Goal: Book appointment/travel/reservation

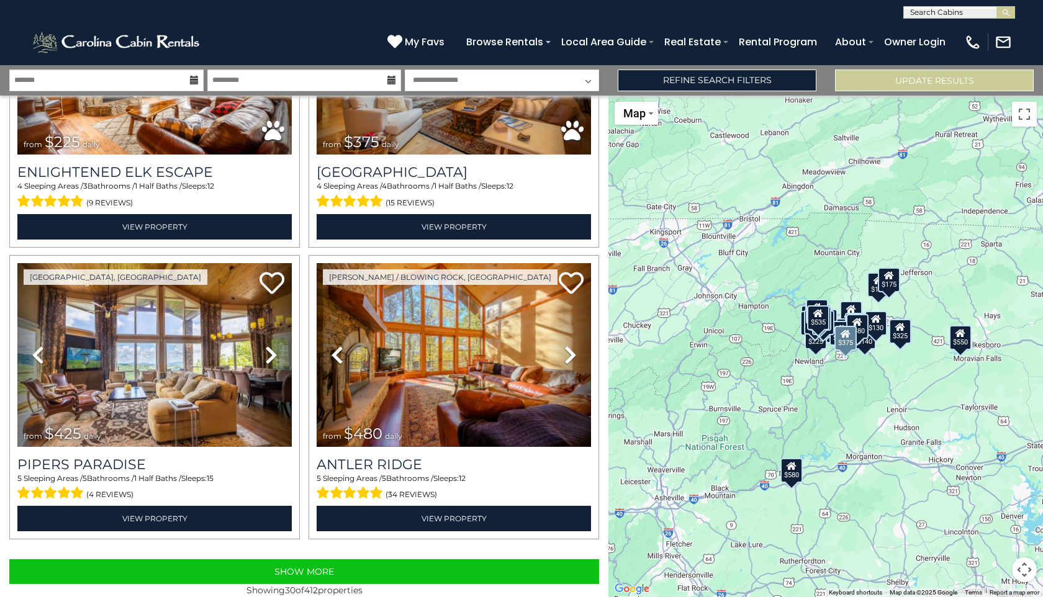
scroll to position [3988, 0]
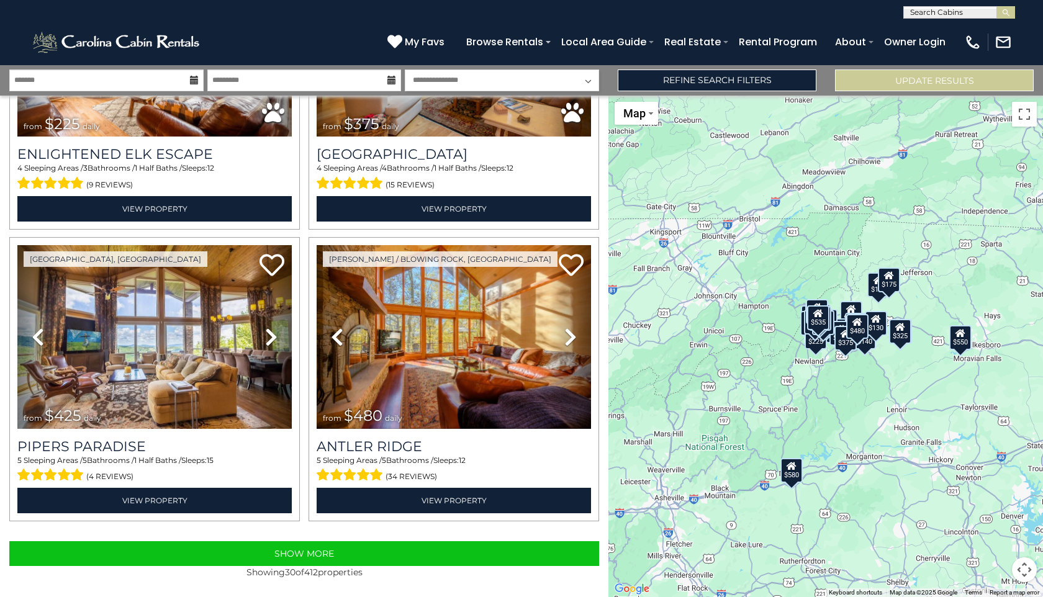
click at [1025, 565] on button "Map camera controls" at bounding box center [1024, 569] width 25 height 25
click at [995, 508] on button "Zoom in" at bounding box center [993, 507] width 25 height 25
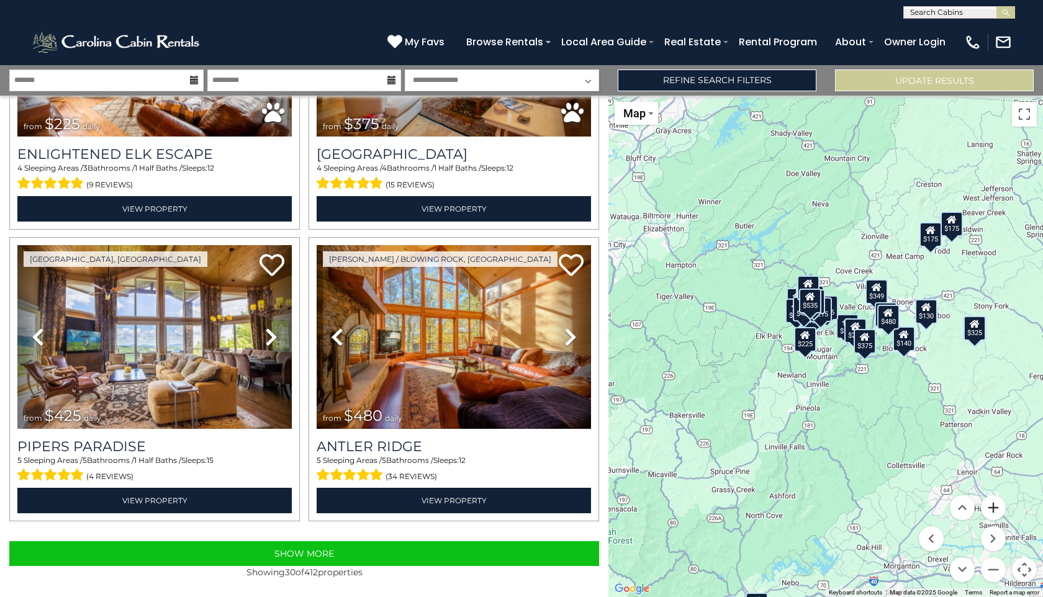
click at [995, 508] on button "Zoom in" at bounding box center [993, 507] width 25 height 25
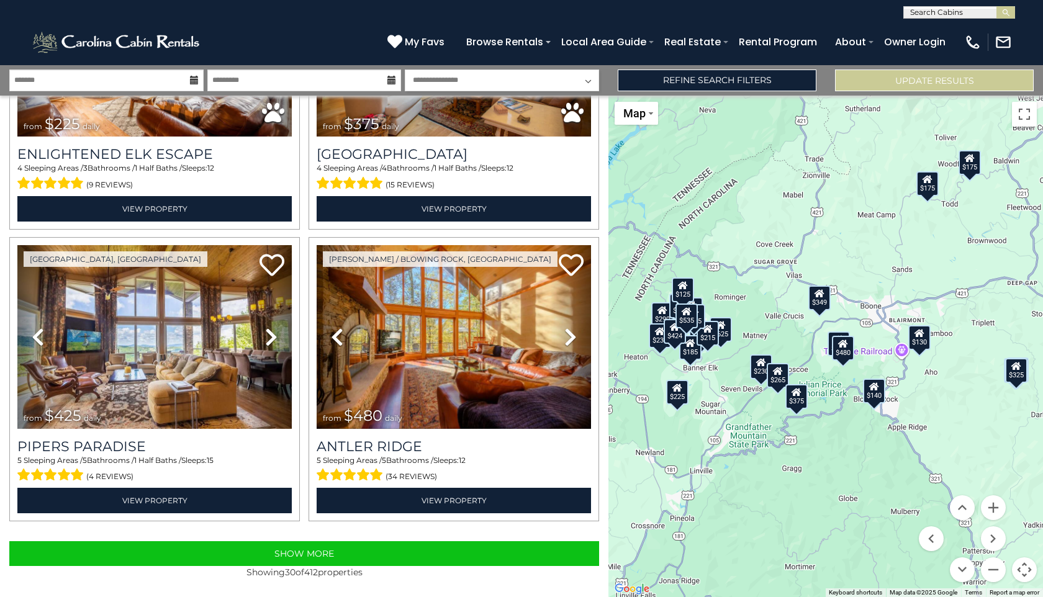
drag, startPoint x: 855, startPoint y: 471, endPoint x: 744, endPoint y: 520, distance: 121.5
click at [744, 520] on div "$625 $297 $175 $165 $300 $580 $290 $424 $395 $270 $185 $265 $230 $550 $349 $230…" at bounding box center [825, 347] width 435 height 502
click at [920, 339] on div "$130" at bounding box center [919, 337] width 22 height 25
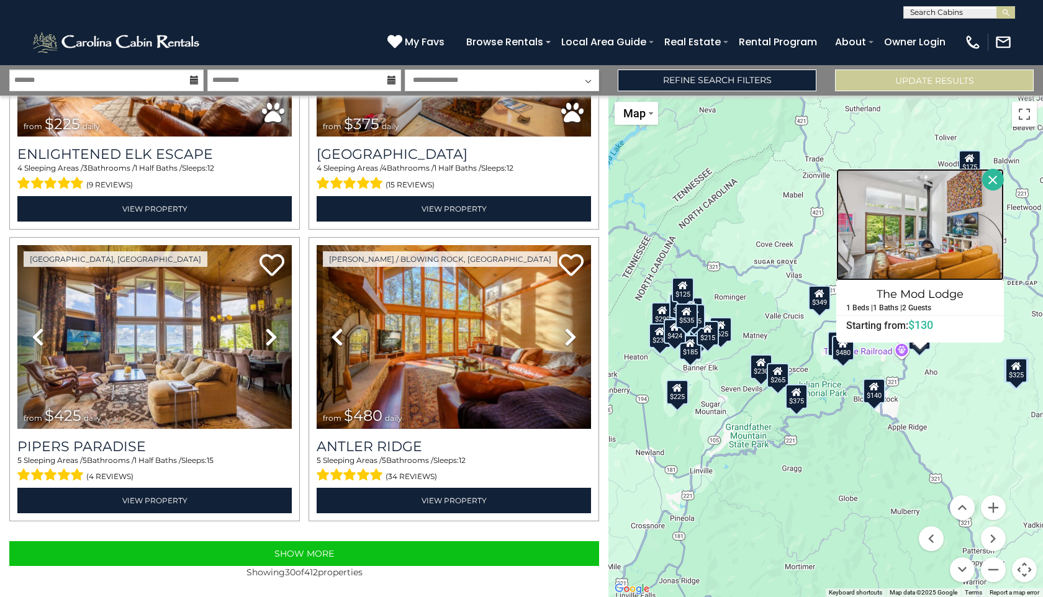
click at [916, 225] on img at bounding box center [920, 225] width 168 height 112
click at [873, 396] on div "$140" at bounding box center [874, 391] width 22 height 25
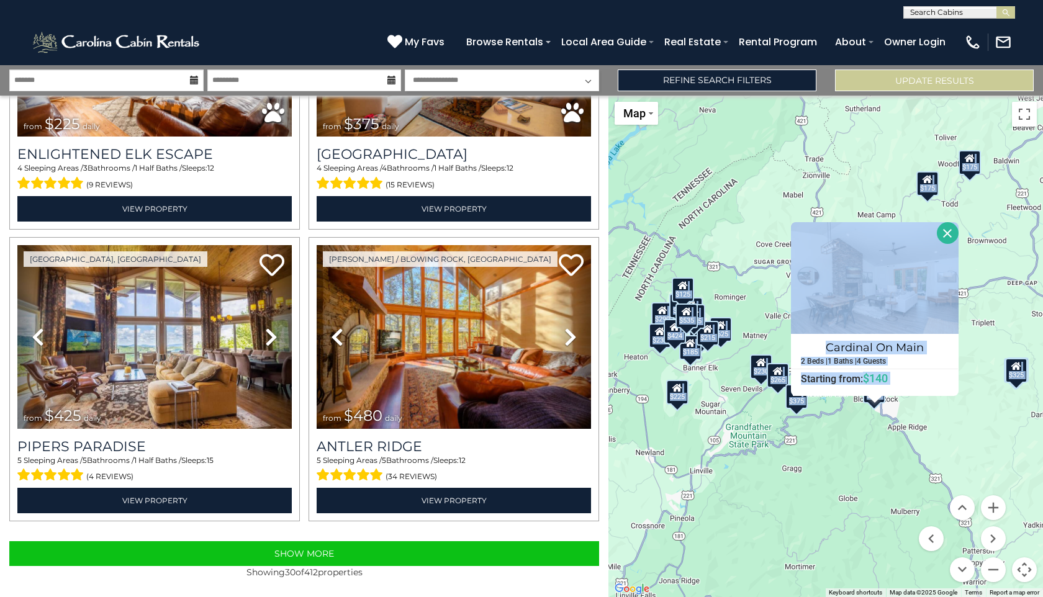
click at [873, 396] on div at bounding box center [875, 399] width 16 height 7
click at [874, 285] on img at bounding box center [875, 278] width 168 height 112
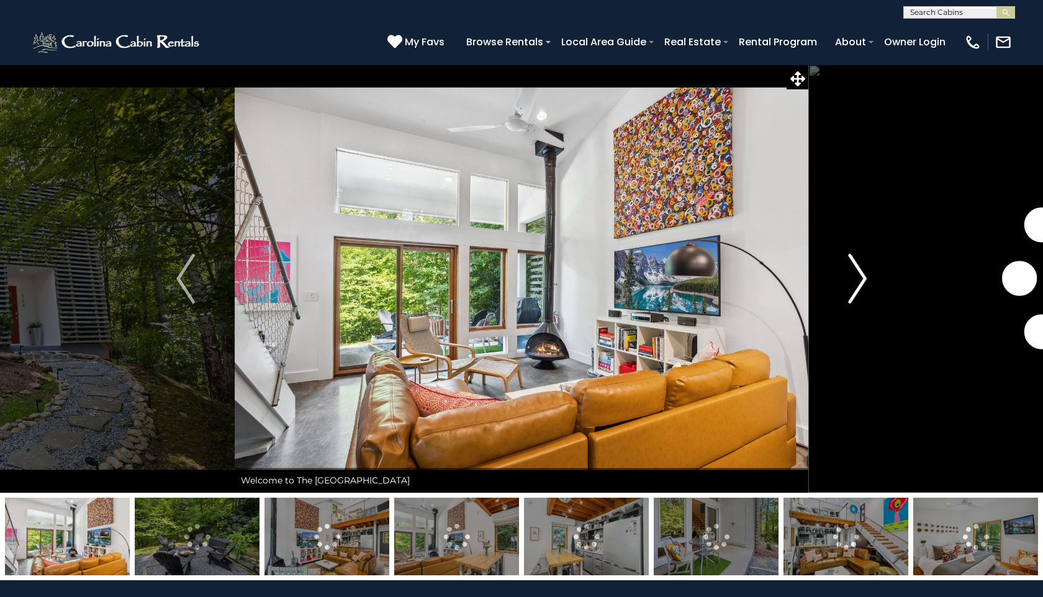
click at [861, 279] on img "Next" at bounding box center [857, 279] width 19 height 50
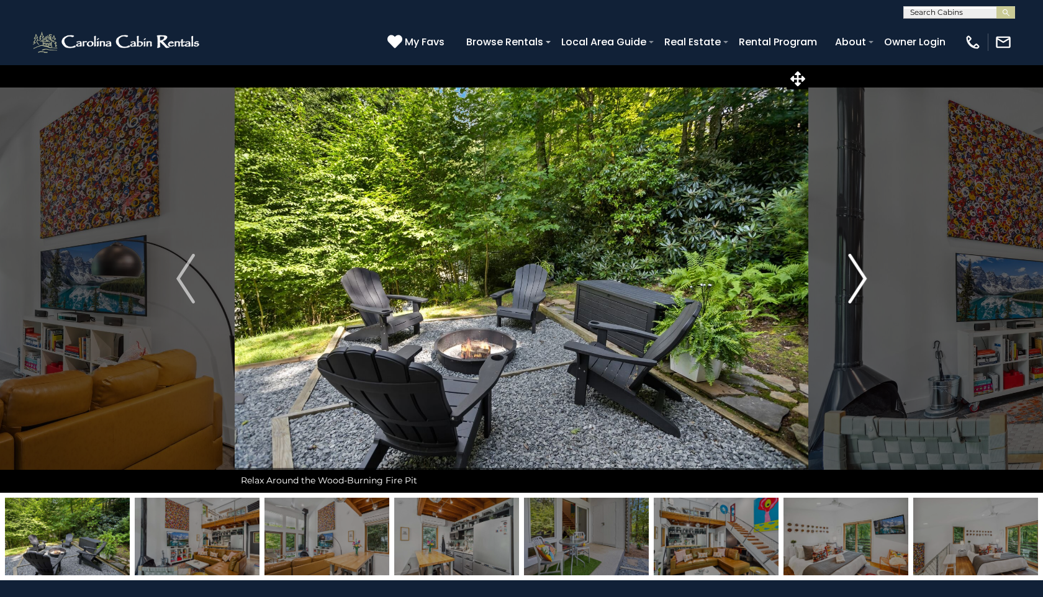
click at [861, 279] on img "Next" at bounding box center [857, 279] width 19 height 50
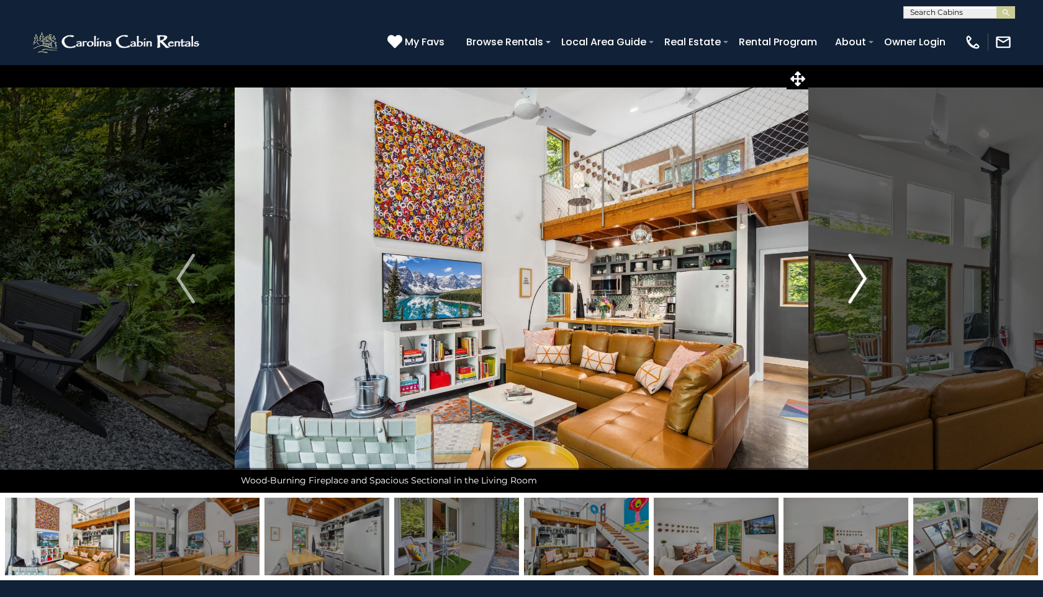
click at [861, 279] on img "Next" at bounding box center [857, 279] width 19 height 50
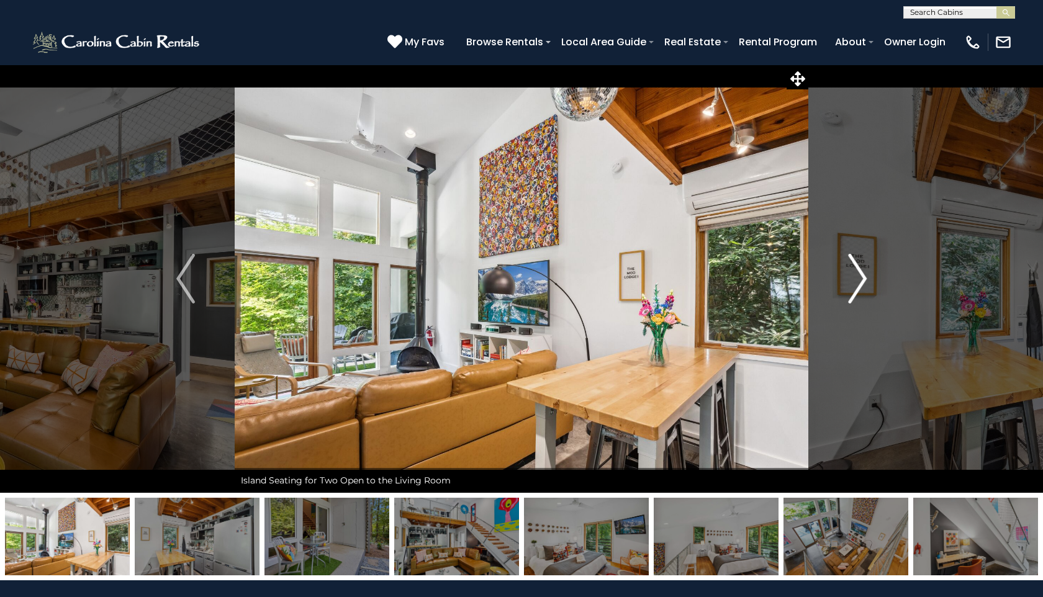
click at [861, 279] on img "Next" at bounding box center [857, 279] width 19 height 50
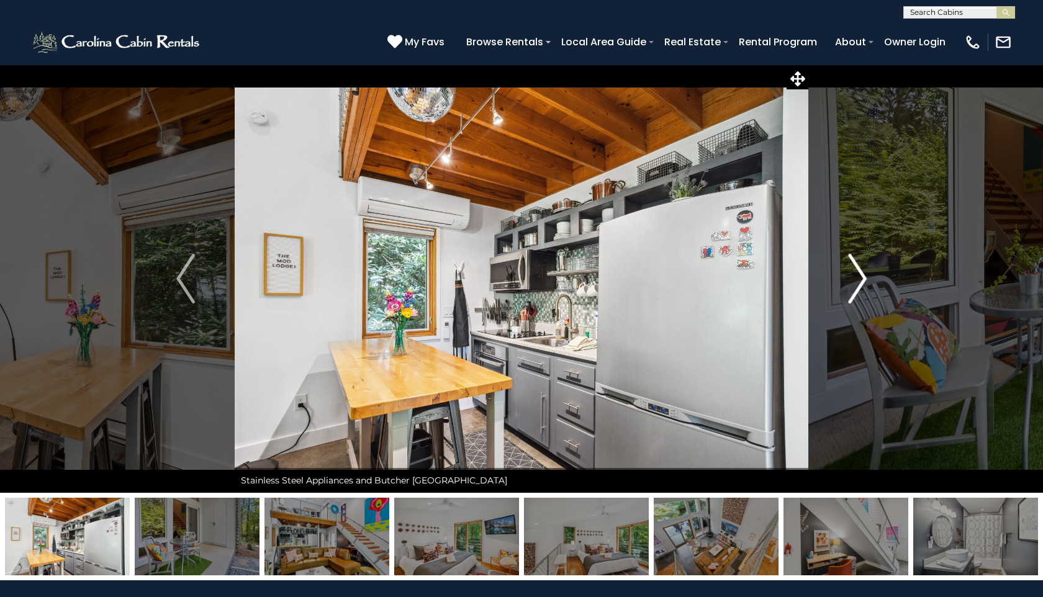
click at [861, 279] on img "Next" at bounding box center [857, 279] width 19 height 50
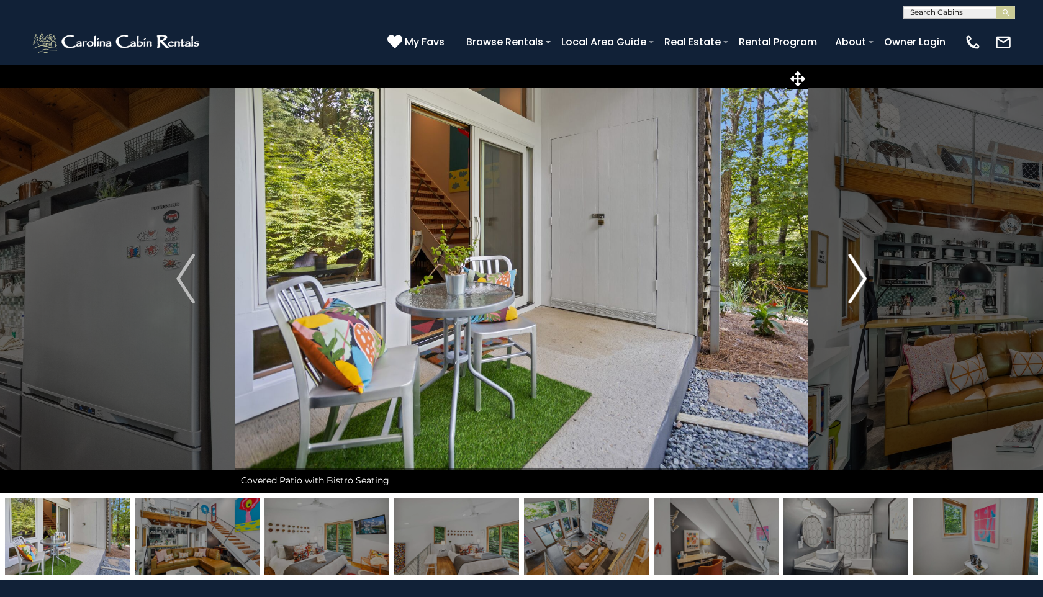
click at [861, 279] on img "Next" at bounding box center [857, 279] width 19 height 50
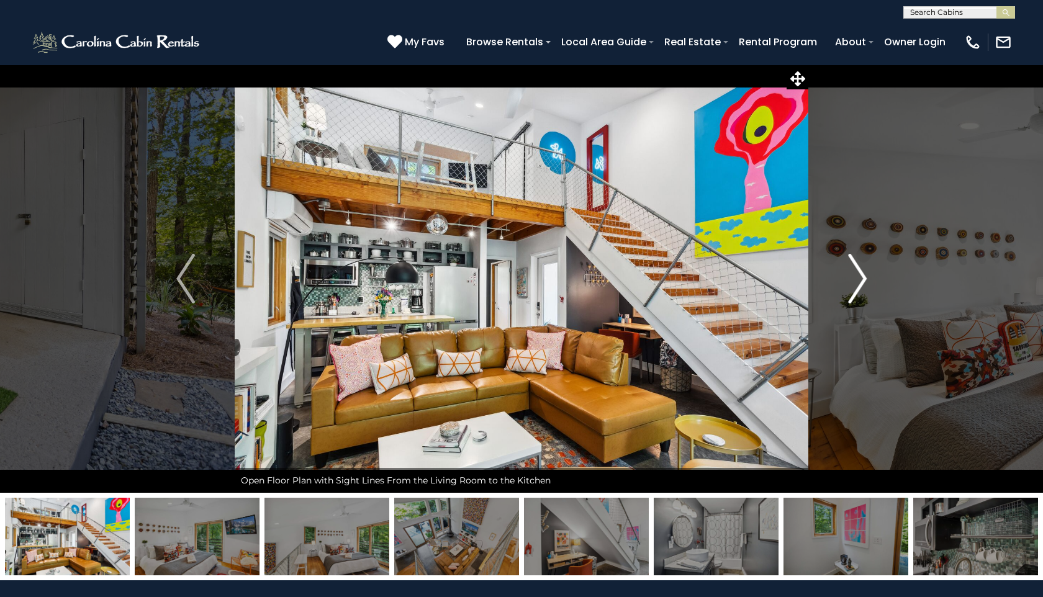
click at [861, 279] on img "Next" at bounding box center [857, 279] width 19 height 50
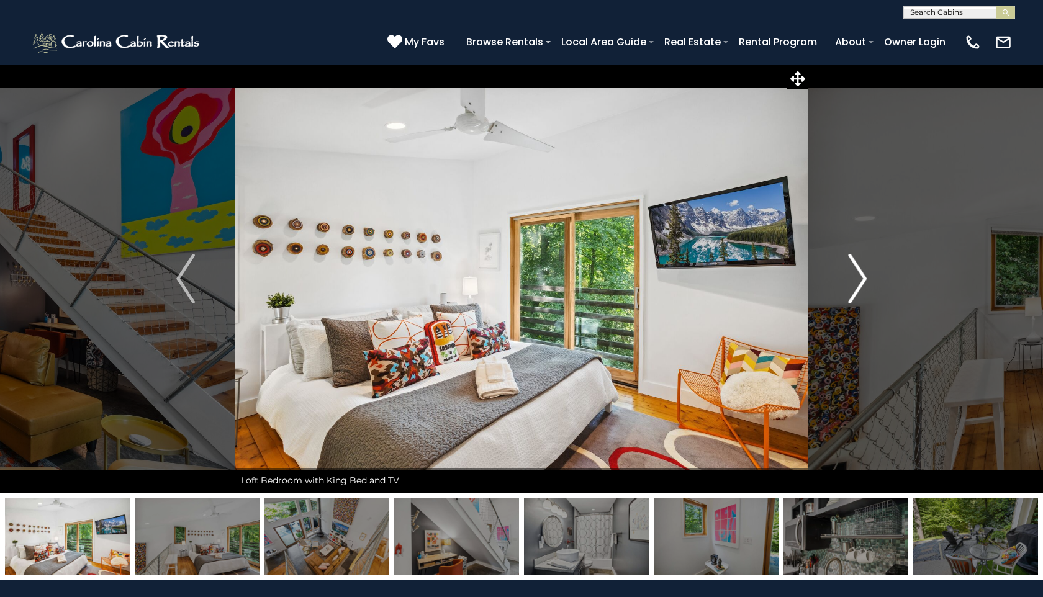
click at [861, 279] on img "Next" at bounding box center [857, 279] width 19 height 50
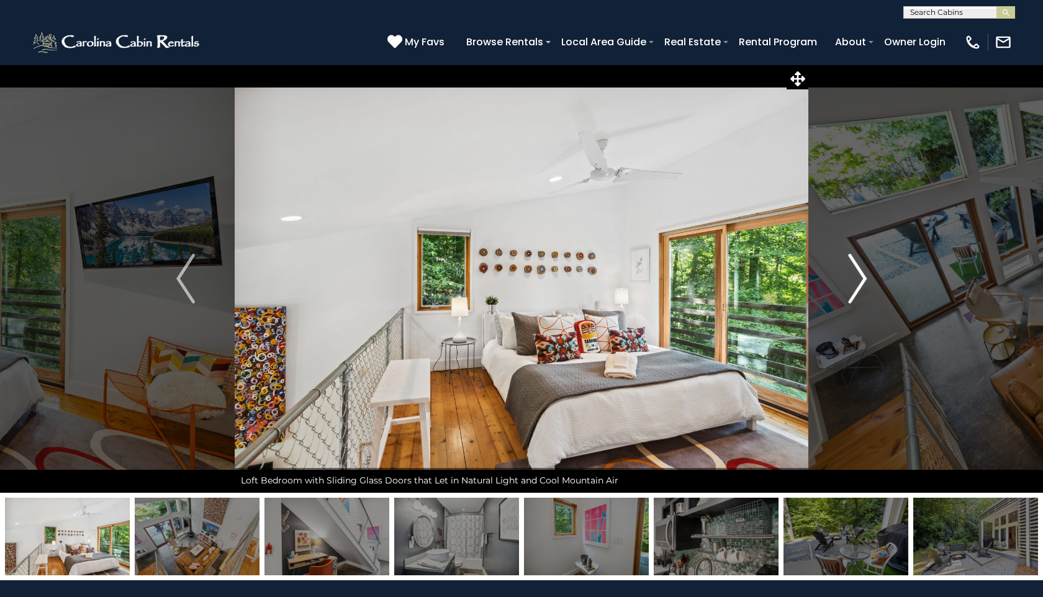
click at [861, 279] on img "Next" at bounding box center [857, 279] width 19 height 50
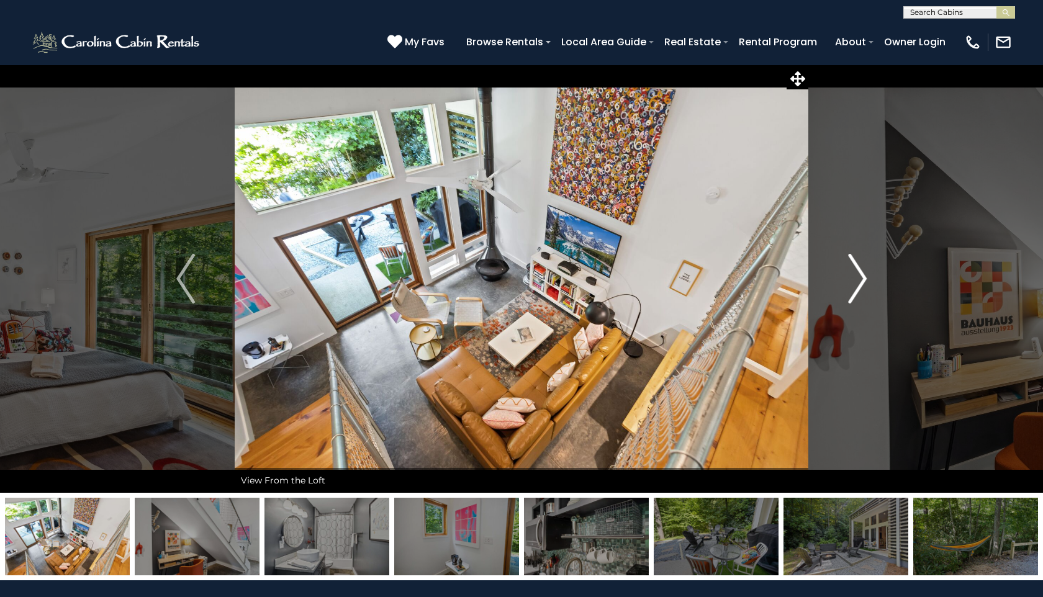
click at [861, 279] on img "Next" at bounding box center [857, 279] width 19 height 50
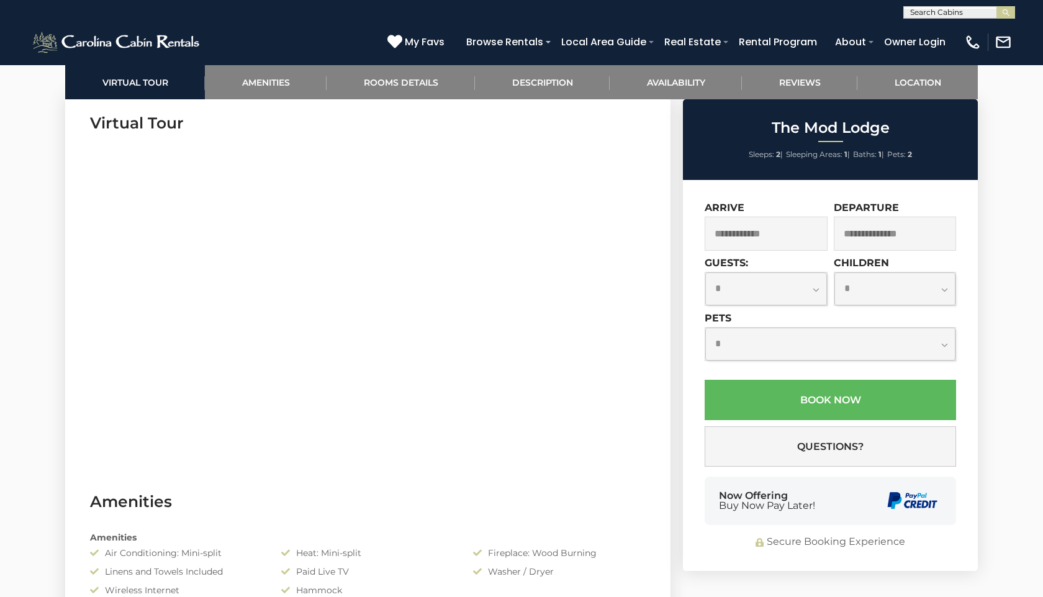
scroll to position [639, 0]
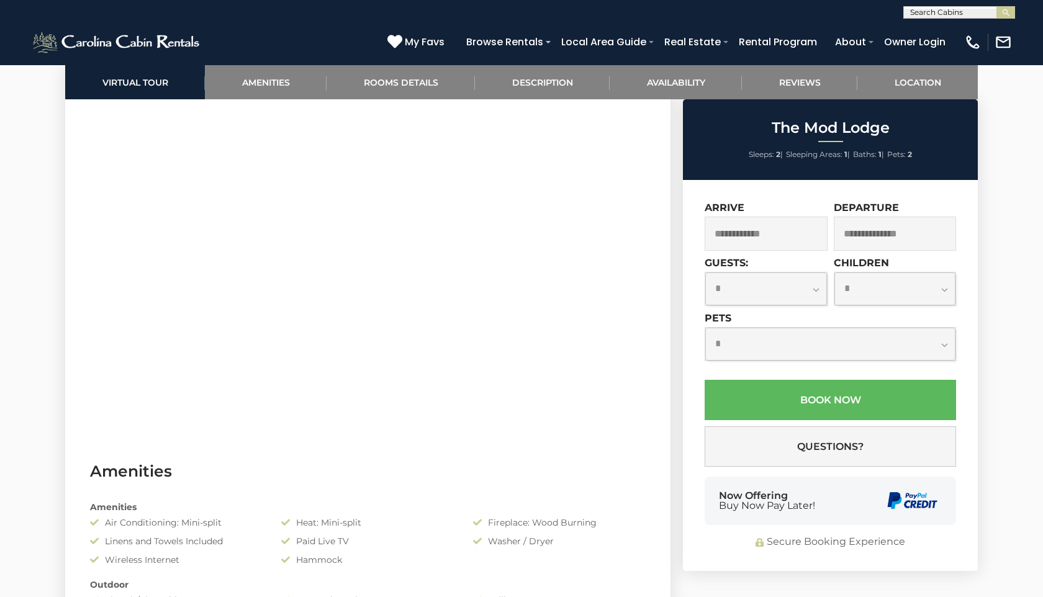
click at [758, 235] on input "text" at bounding box center [766, 234] width 123 height 34
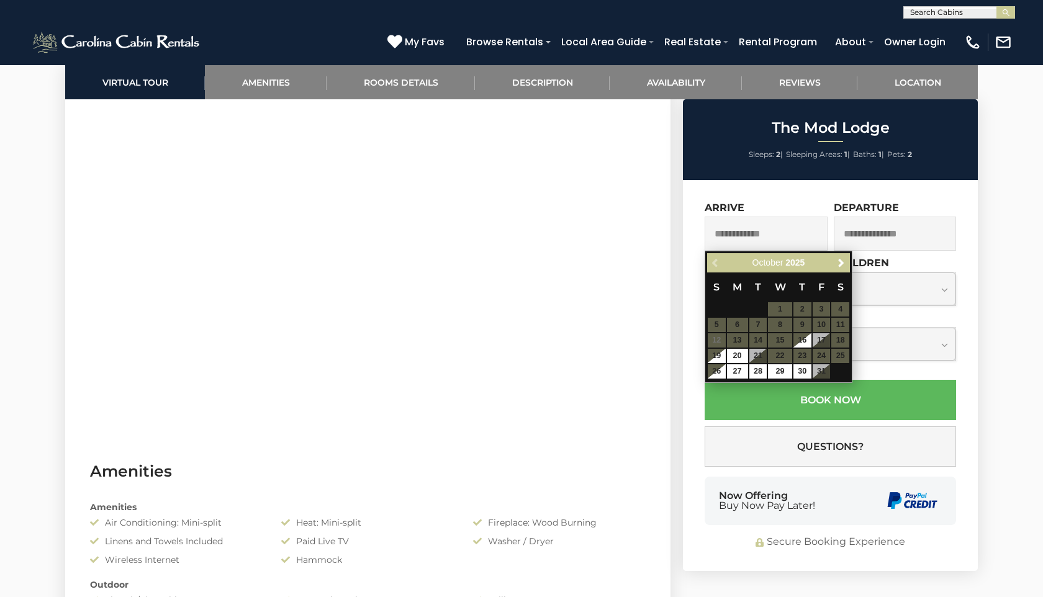
click at [782, 340] on table "S M T W T F S 1 2 3 4 5 6 7 8 9 10 11 12 13 14 15 16 17 18 19 20 21 22 23 24 25…" at bounding box center [778, 326] width 143 height 107
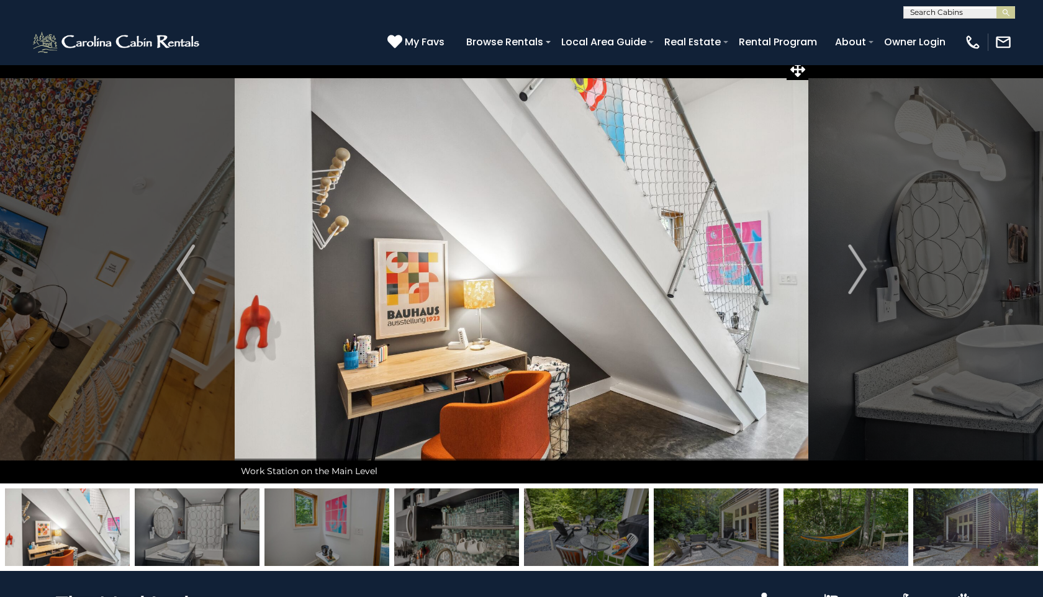
scroll to position [0, 0]
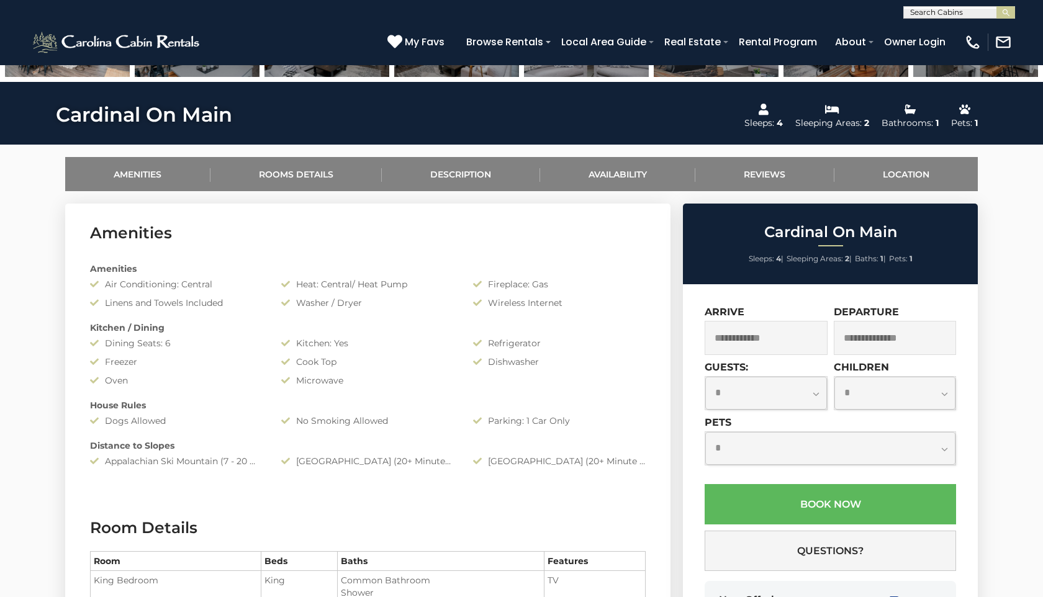
click at [793, 324] on input "text" at bounding box center [766, 338] width 123 height 34
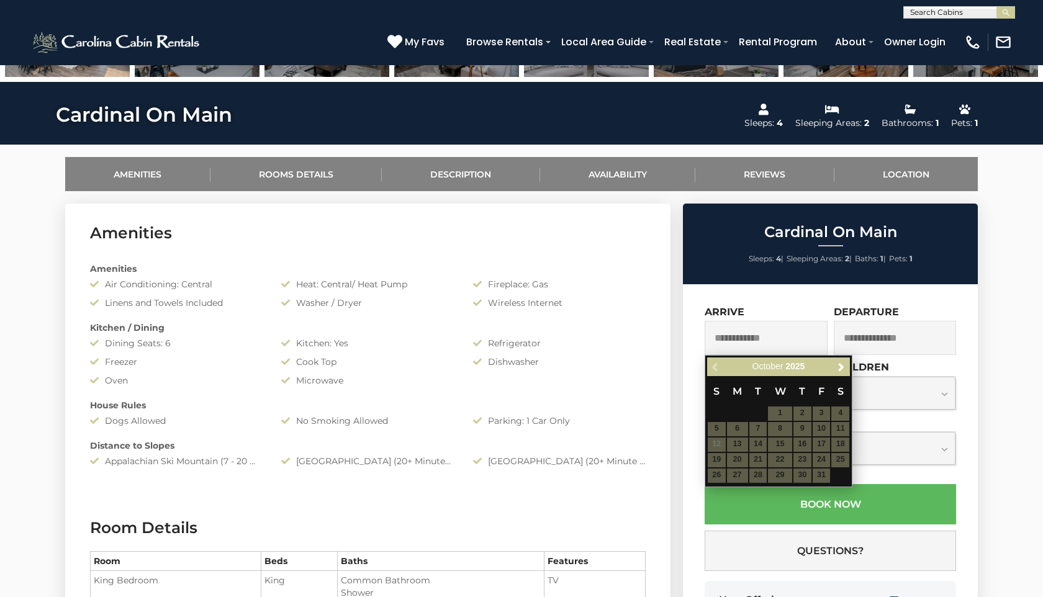
click at [779, 446] on table "S M T W T F S 1 2 3 4 5 6 7 8 9 10 11 12 13 14 15 16 17 18 19 20 21 22 23 24 25…" at bounding box center [778, 429] width 143 height 107
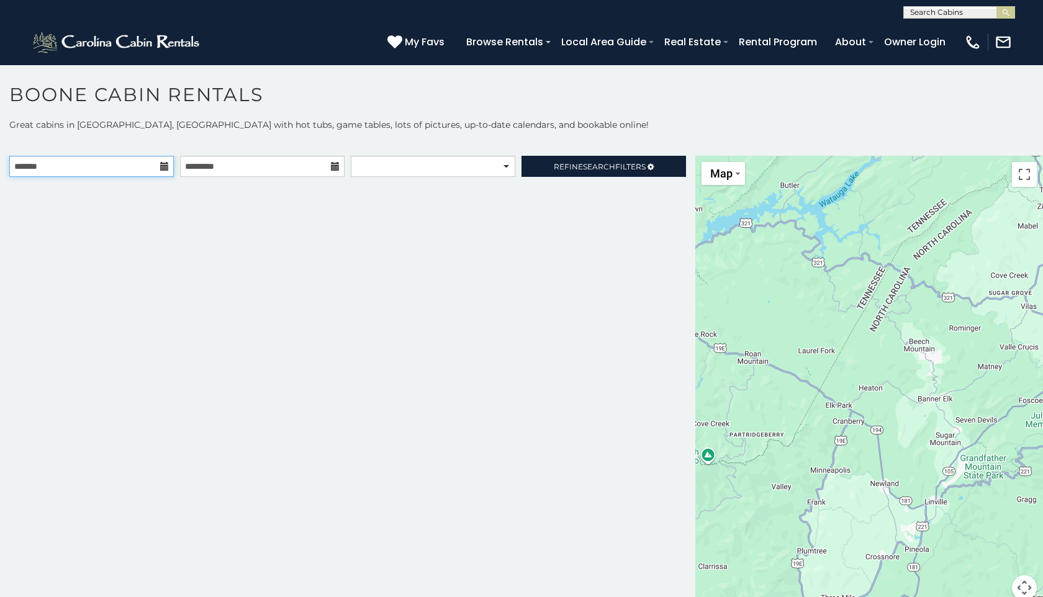
click at [135, 162] on input "text" at bounding box center [91, 166] width 165 height 21
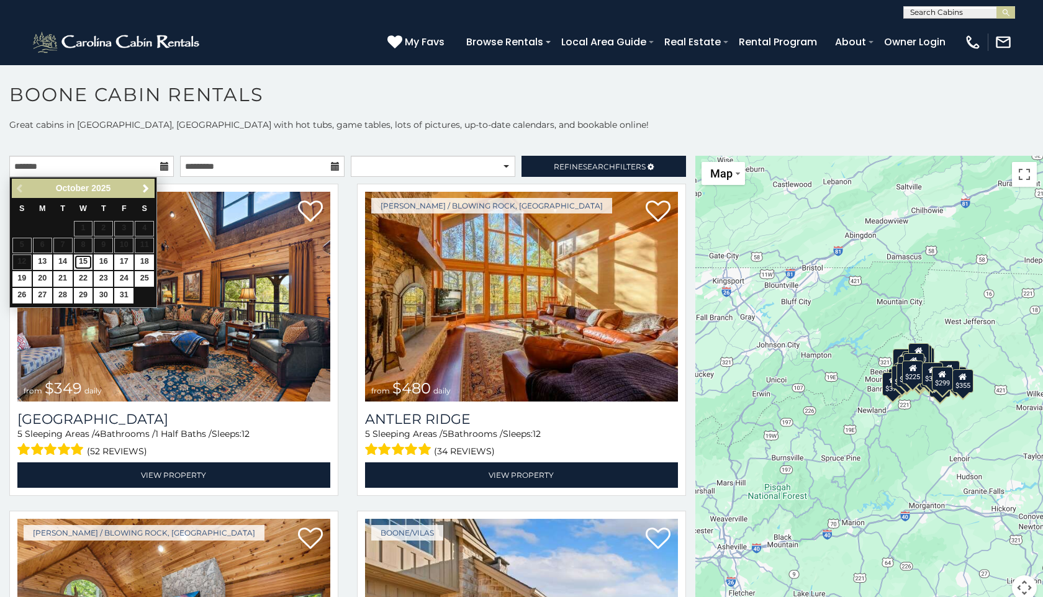
click at [82, 261] on link "15" at bounding box center [83, 263] width 19 height 16
type input "**********"
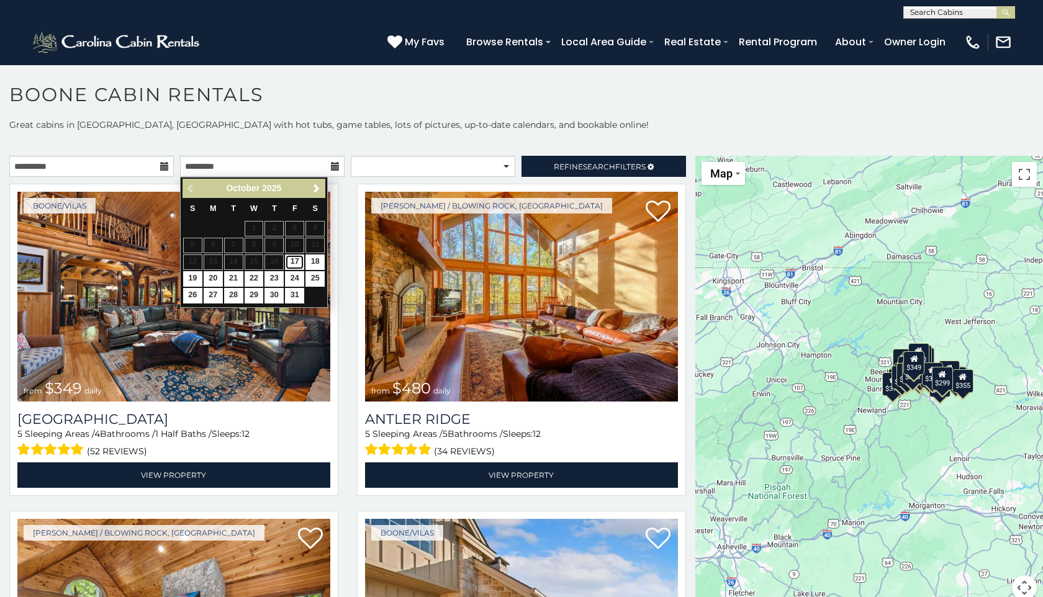
click at [294, 262] on link "17" at bounding box center [294, 263] width 19 height 16
type input "**********"
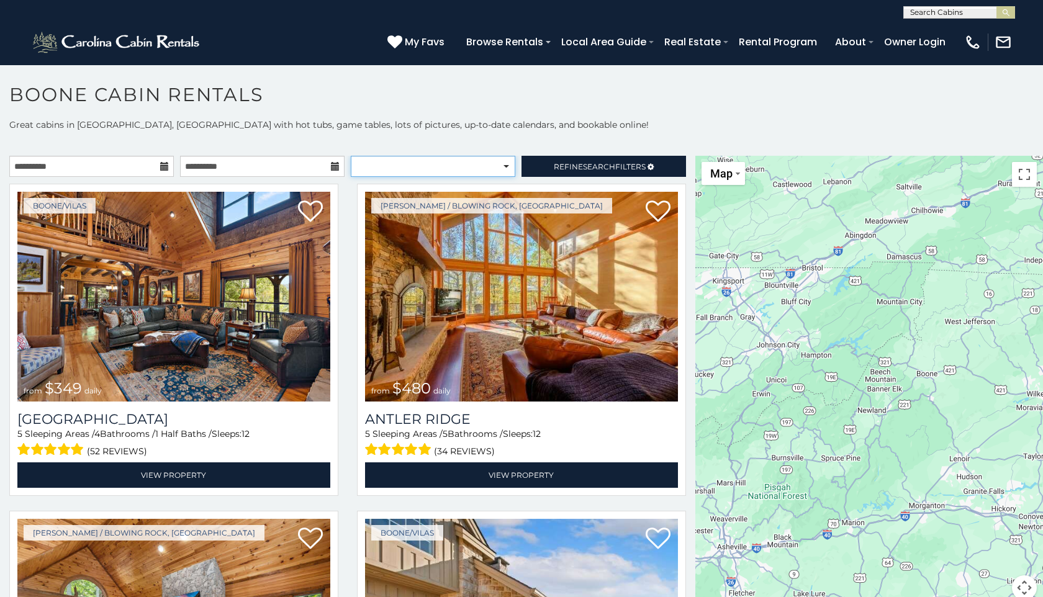
click at [505, 166] on select "**********" at bounding box center [433, 166] width 165 height 21
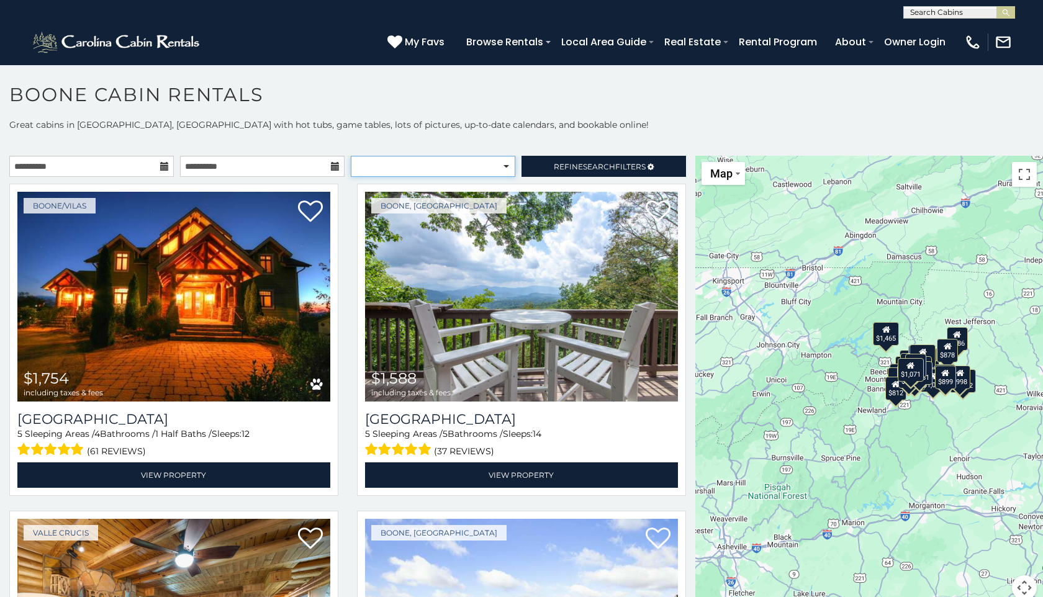
select select "*********"
click at [351, 156] on select "**********" at bounding box center [433, 166] width 165 height 21
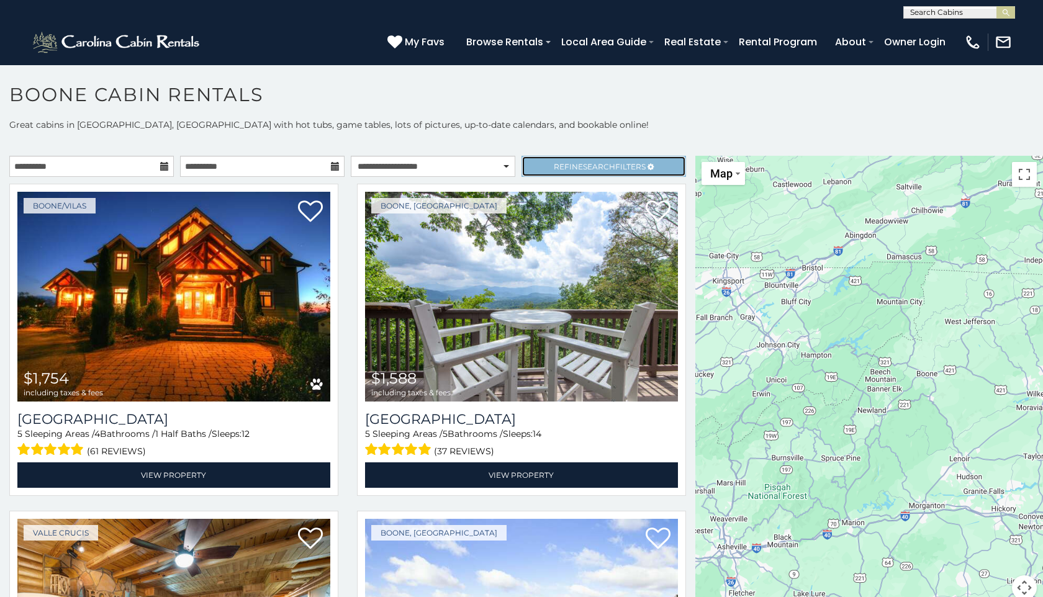
click at [551, 164] on link "Refine Search Filters" at bounding box center [603, 166] width 165 height 21
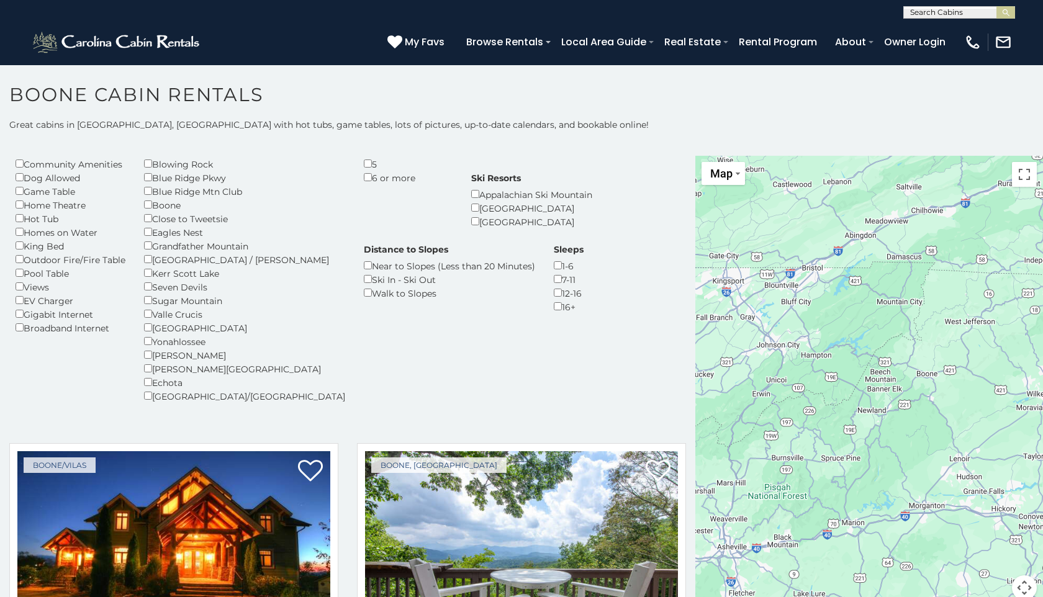
scroll to position [43, 0]
